Goal: Task Accomplishment & Management: Manage account settings

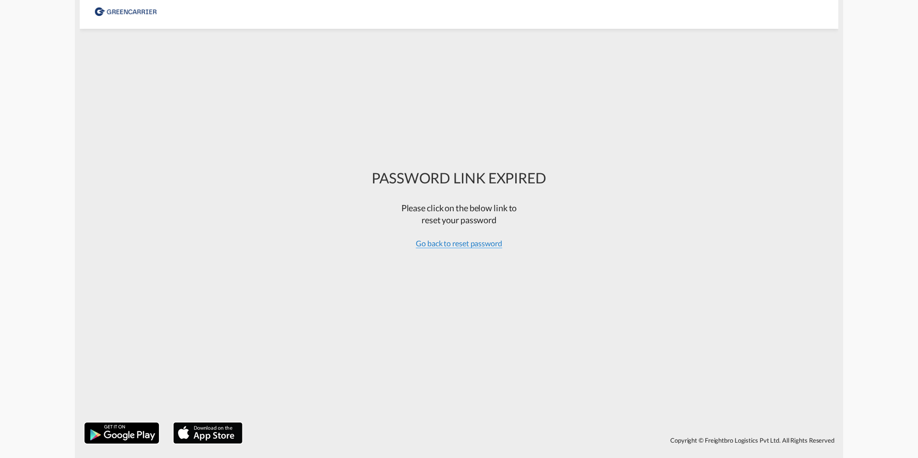
click at [477, 246] on span "Go back to reset password" at bounding box center [459, 244] width 86 height 10
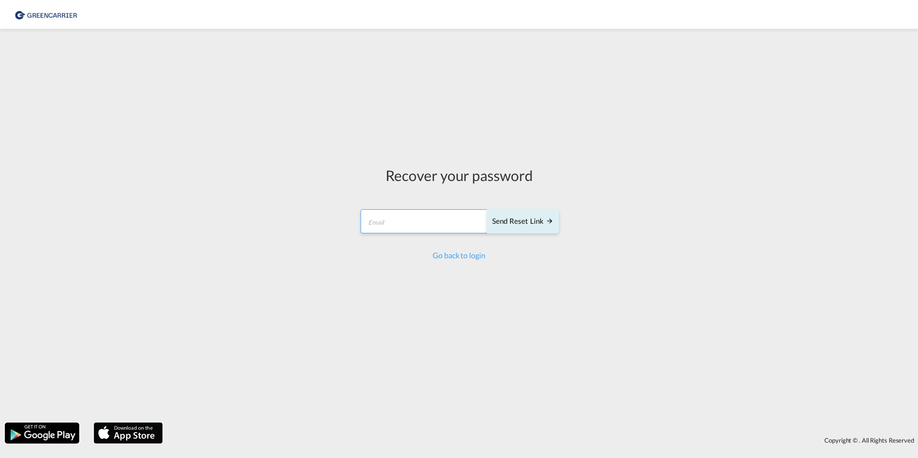
click at [442, 225] on input "email" at bounding box center [424, 221] width 127 height 24
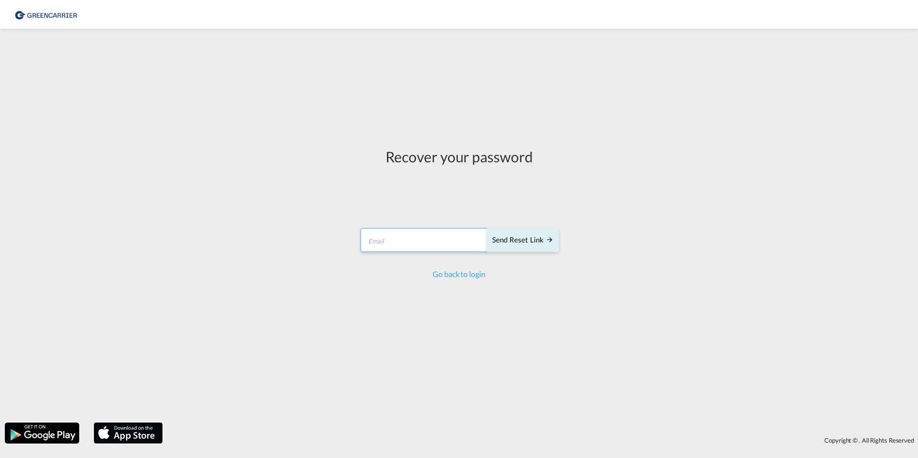
type input "[PERSON_NAME][EMAIL_ADDRESS][PERSON_NAME][PERSON_NAME][DOMAIN_NAME]"
click at [520, 245] on div "Send reset link" at bounding box center [522, 240] width 61 height 11
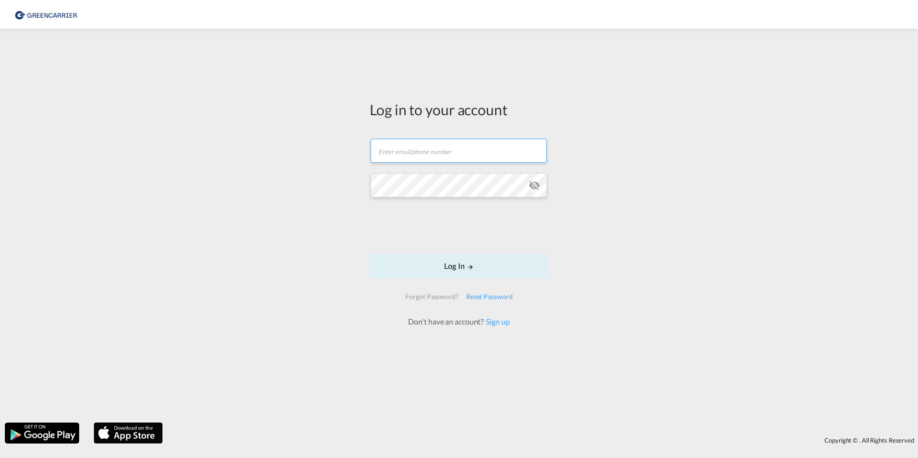
click at [444, 152] on input "text" at bounding box center [459, 151] width 176 height 24
type input "[PERSON_NAME][EMAIL_ADDRESS][PERSON_NAME][PERSON_NAME][DOMAIN_NAME]"
click at [468, 265] on md-icon "LOGIN" at bounding box center [470, 267] width 7 height 7
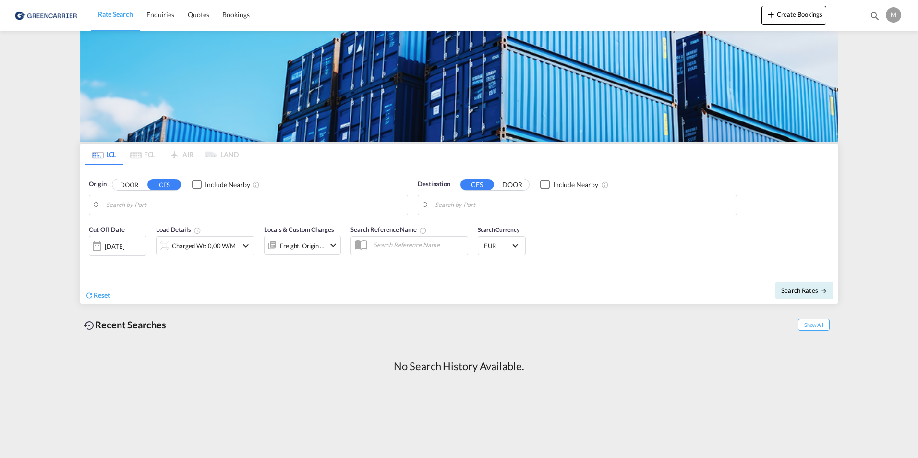
click at [889, 12] on div "M" at bounding box center [893, 14] width 15 height 15
click at [881, 46] on button "My Profile" at bounding box center [882, 42] width 62 height 19
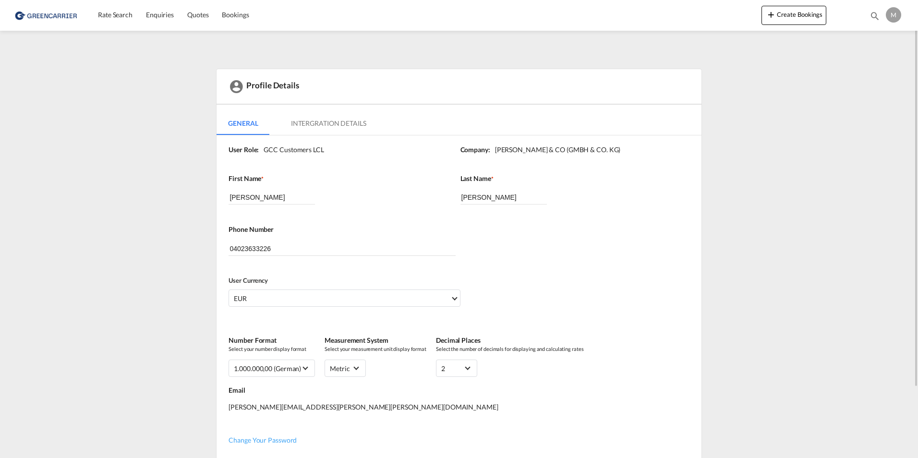
click at [335, 111] on md-content "Profile Details General Intergration Details General Intergration Details User …" at bounding box center [458, 286] width 485 height 435
click at [332, 124] on md-tab-item "Intergration Details" at bounding box center [328, 123] width 98 height 23
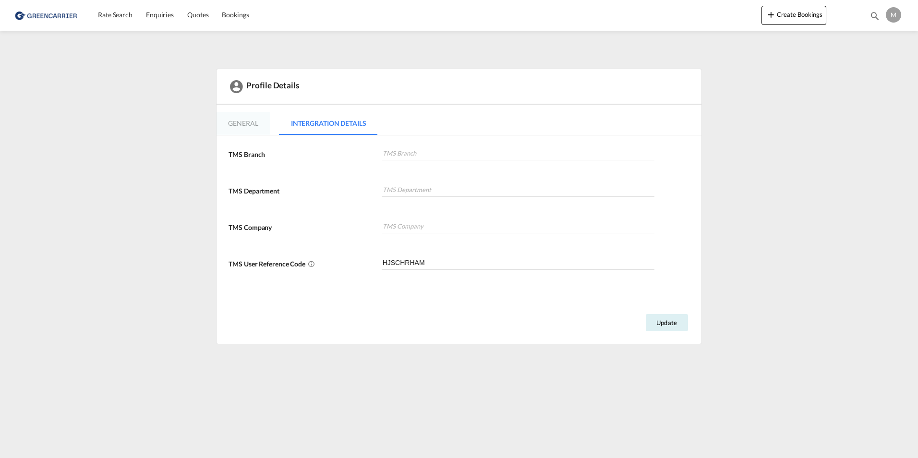
click at [262, 133] on md-tab-item "General" at bounding box center [243, 123] width 53 height 23
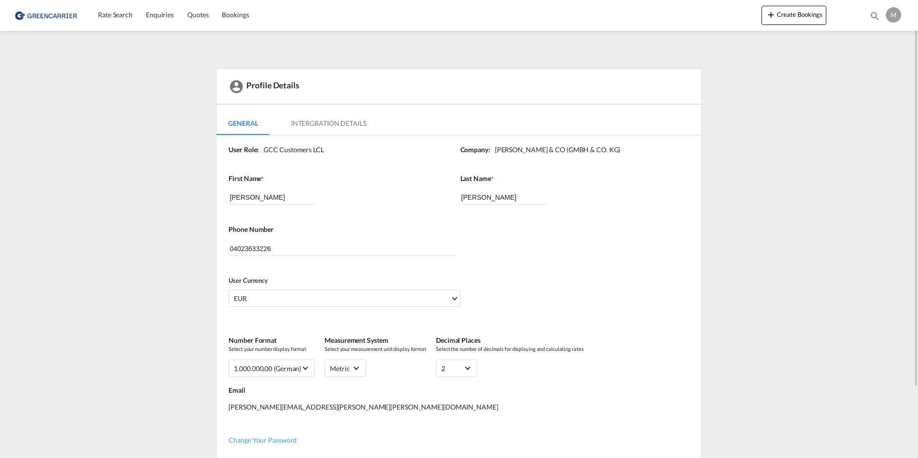
click at [891, 19] on div "M" at bounding box center [893, 14] width 15 height 15
click at [888, 15] on md-backdrop at bounding box center [459, 229] width 918 height 458
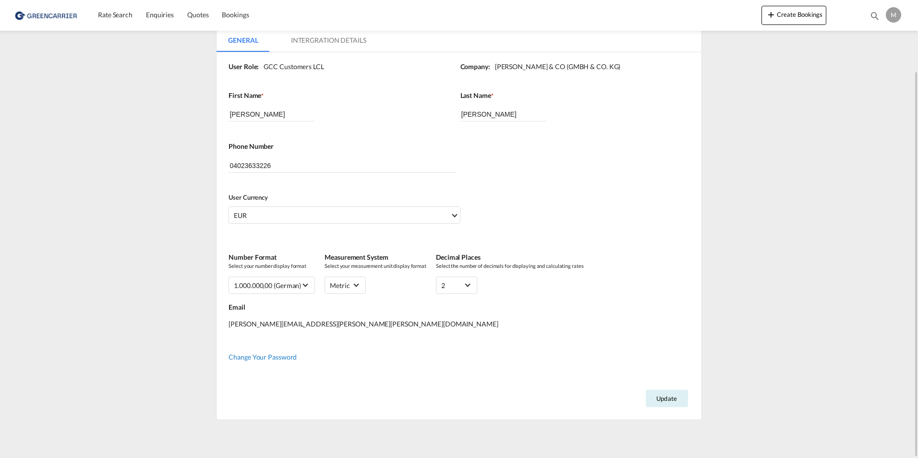
click at [280, 357] on span "Change Your Password" at bounding box center [263, 357] width 68 height 8
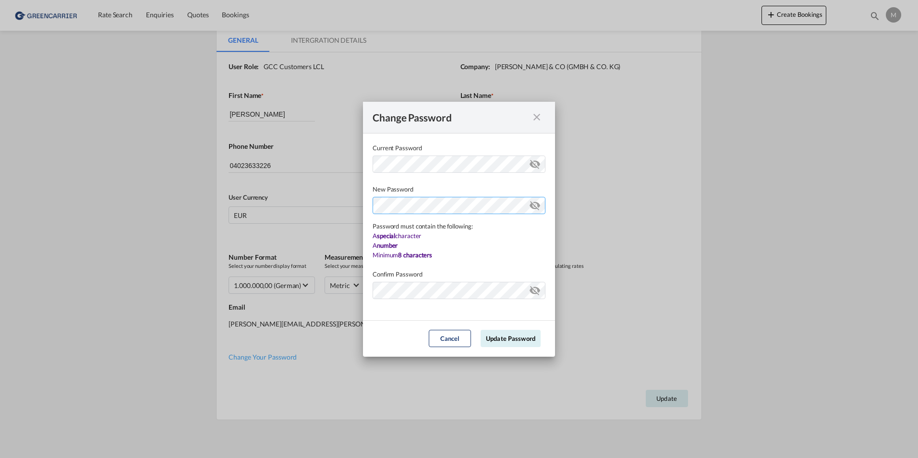
click at [437, 232] on div "Password must contain the following: A special character A number Minimum 8 cha…" at bounding box center [459, 227] width 173 height 66
click at [423, 291] on md-dialog-content "Current Password New Password Password must contain the following: A special ch…" at bounding box center [459, 226] width 192 height 187
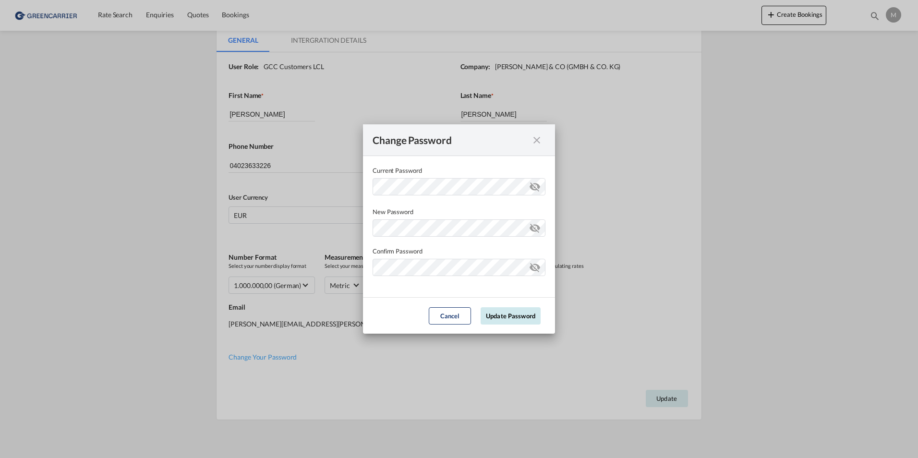
click at [537, 317] on button "Update Password" at bounding box center [511, 315] width 60 height 17
click at [505, 316] on button "Update Password" at bounding box center [511, 315] width 60 height 17
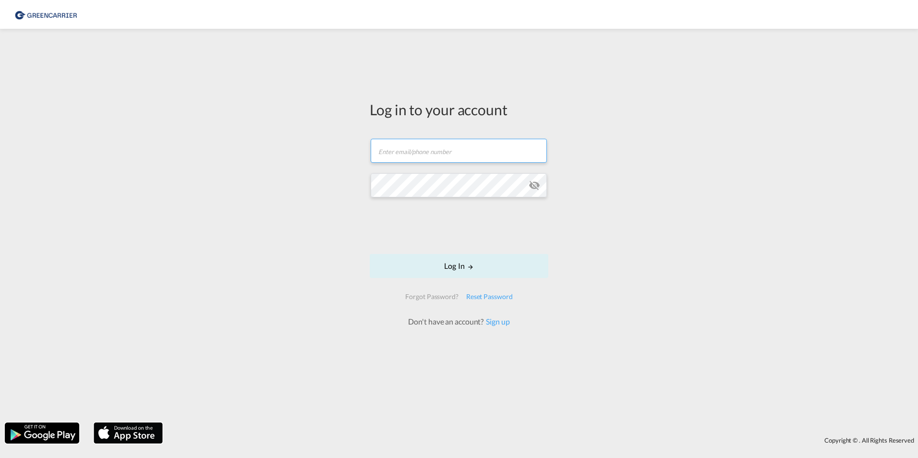
click at [404, 143] on input "text" at bounding box center [459, 151] width 176 height 24
click at [420, 150] on input "text" at bounding box center [459, 151] width 176 height 24
type input "[PERSON_NAME][EMAIL_ADDRESS][PERSON_NAME][PERSON_NAME][DOMAIN_NAME]"
click at [532, 187] on md-icon "icon-eye-off" at bounding box center [535, 186] width 12 height 12
click at [458, 267] on button "Log In" at bounding box center [459, 266] width 179 height 24
